Goal: Information Seeking & Learning: Learn about a topic

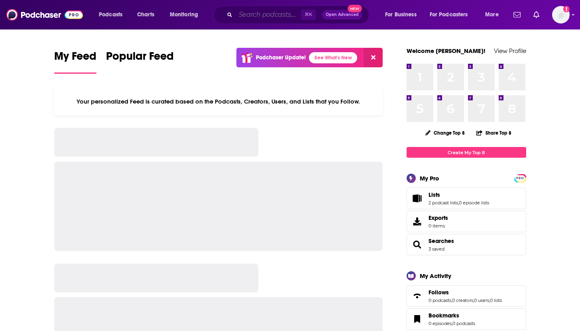
click at [267, 14] on input "Search podcasts, credits, & more..." at bounding box center [267, 14] width 65 height 13
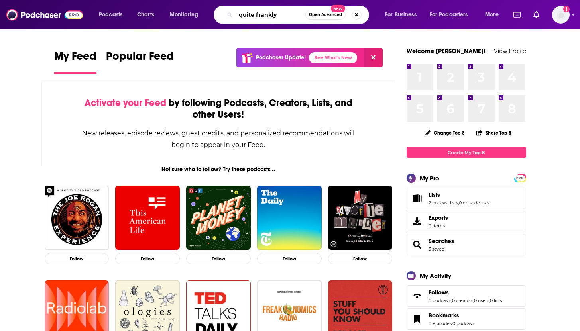
type input "quite frankly"
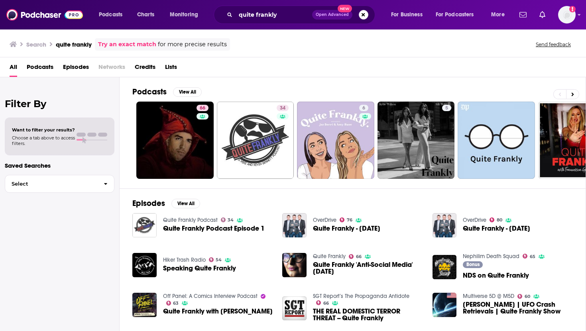
click at [198, 226] on span "Quite Frankly Podcast Episode 1" at bounding box center [214, 228] width 102 height 7
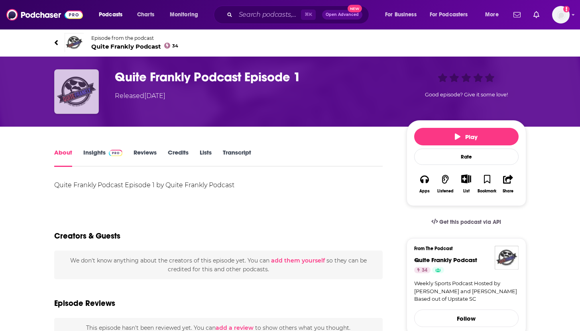
click at [81, 77] on img "Quite Frankly Podcast Episode 1" at bounding box center [76, 91] width 45 height 45
click at [84, 76] on img "Quite Frankly Podcast Episode 1" at bounding box center [76, 91] width 45 height 45
click at [118, 46] on span "Quite Frankly Podcast 34" at bounding box center [134, 47] width 87 height 8
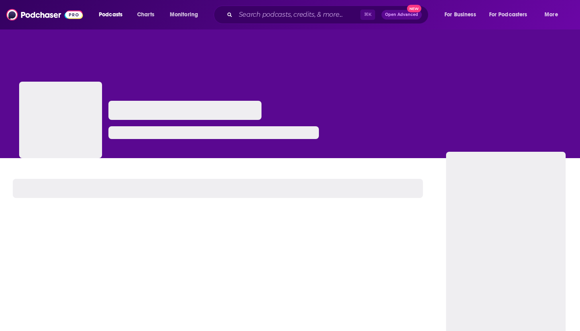
click at [118, 46] on div at bounding box center [290, 93] width 580 height 129
